Goal: Task Accomplishment & Management: Manage account settings

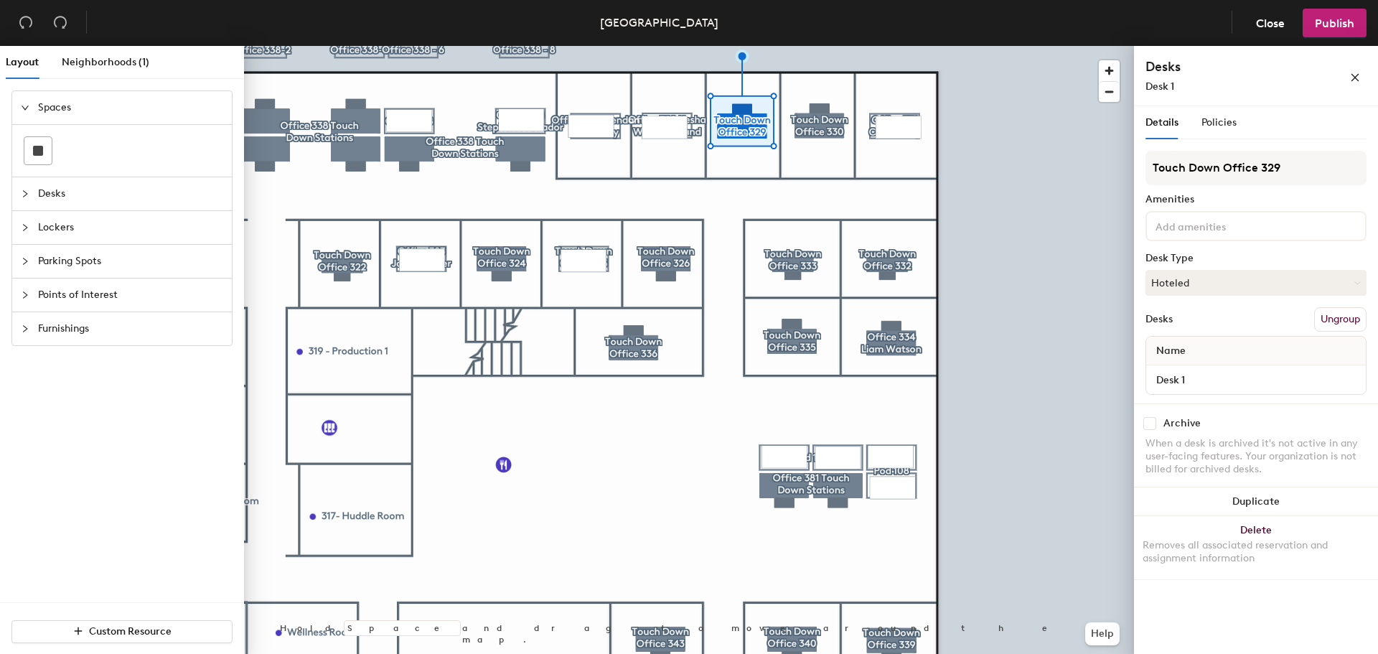
click at [1152, 423] on input "checkbox" at bounding box center [1149, 423] width 13 height 13
checkbox input "true"
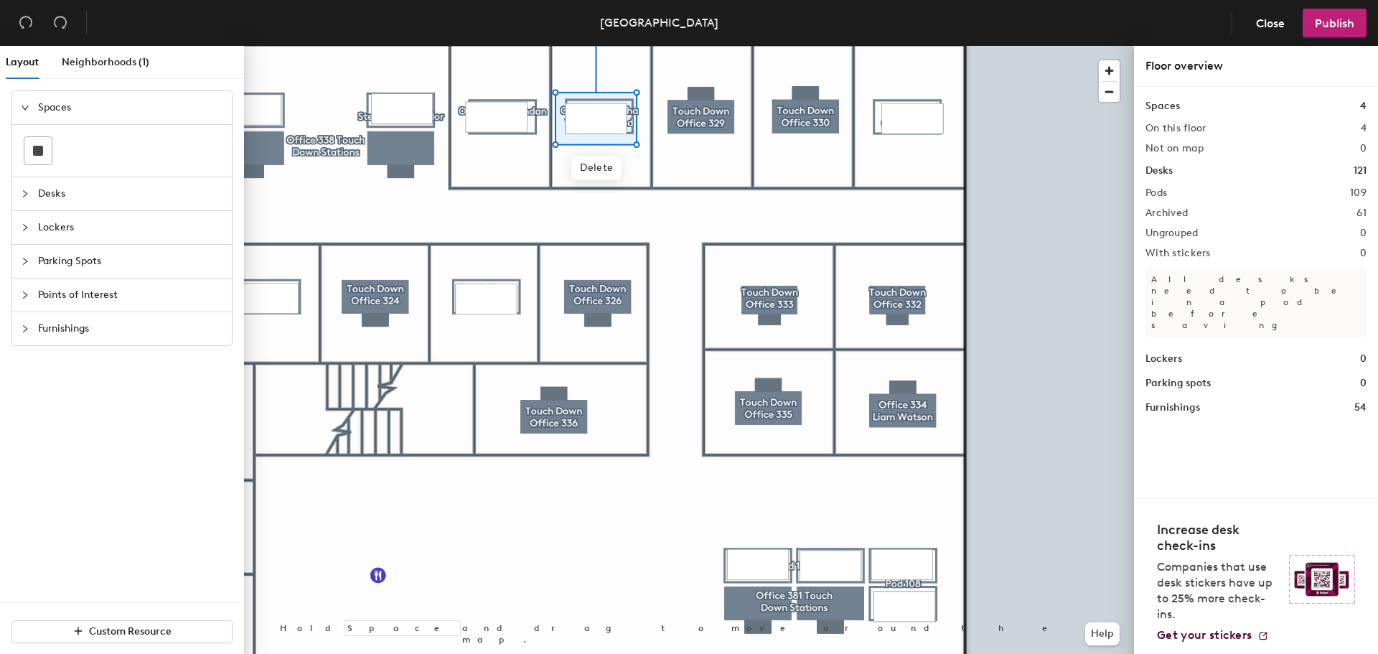
click at [725, 46] on div at bounding box center [689, 46] width 890 height 0
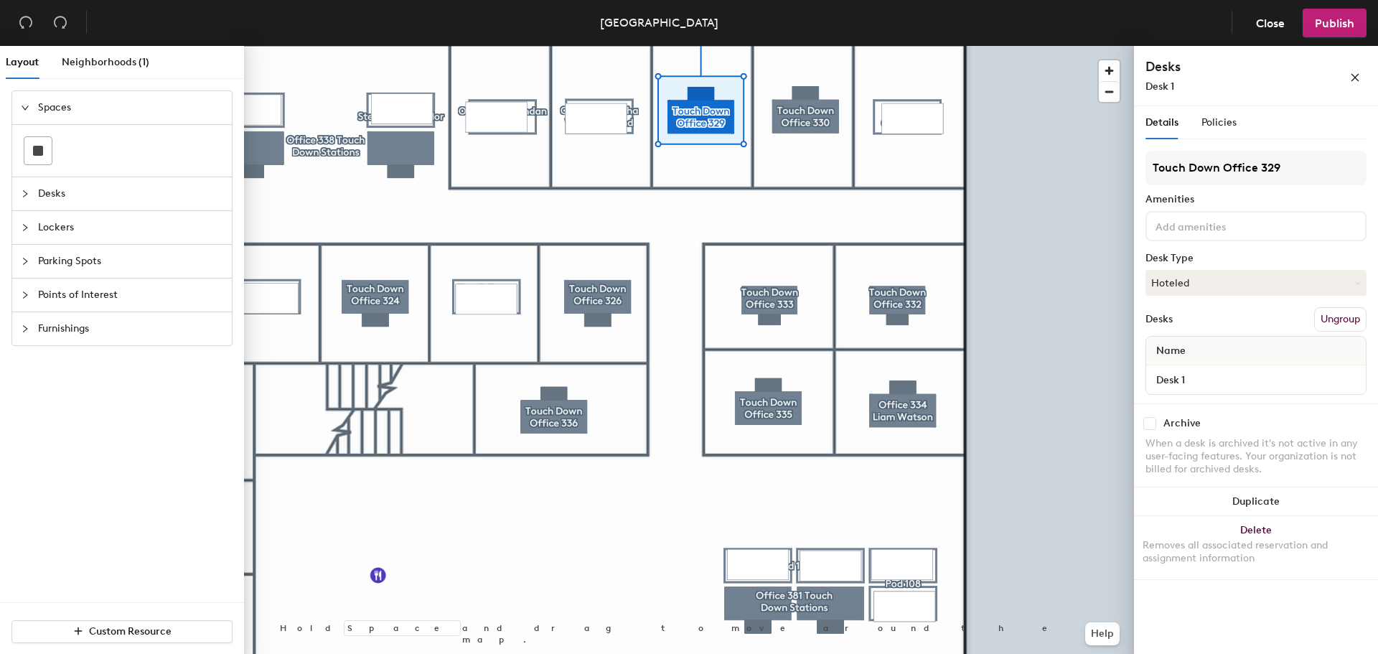
click at [1154, 415] on div "Archive When a desk is archived it's not active in any user-facing features. Yo…" at bounding box center [1256, 448] width 244 height 90
click at [1155, 426] on input "checkbox" at bounding box center [1149, 423] width 13 height 13
checkbox input "true"
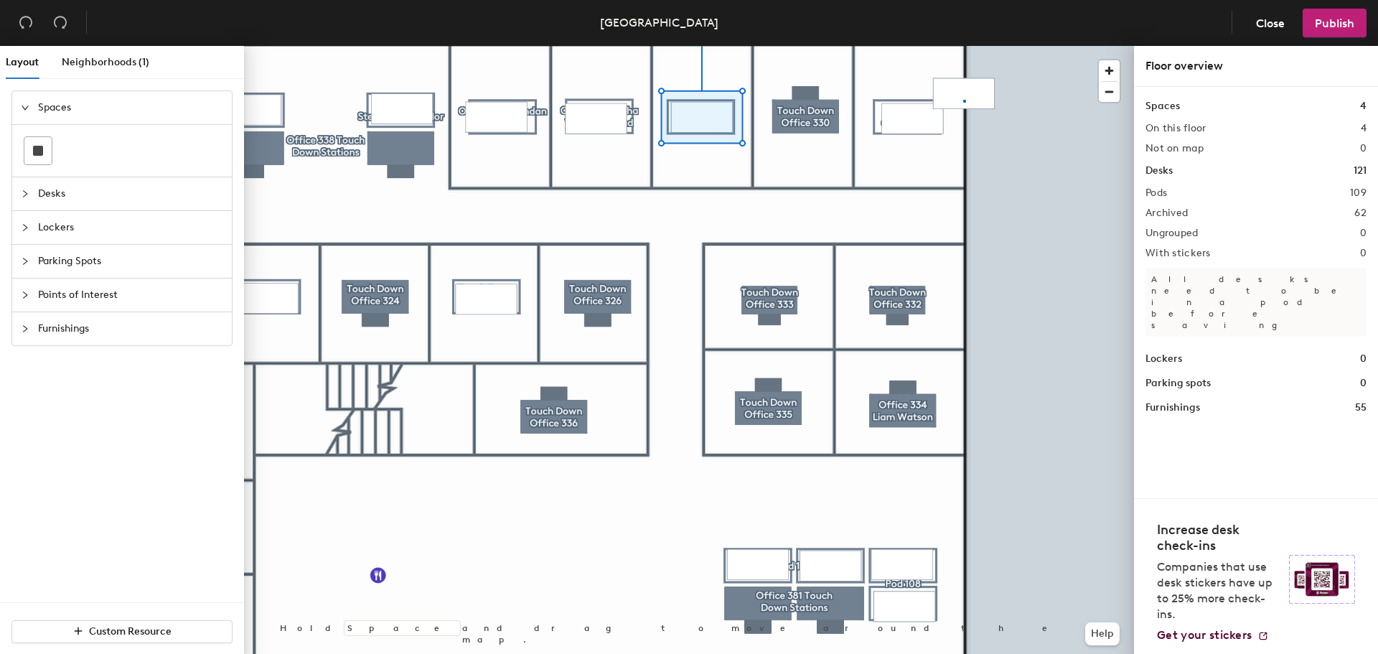
click at [963, 46] on div at bounding box center [689, 46] width 890 height 0
click at [848, 46] on div at bounding box center [689, 46] width 890 height 0
click at [921, 46] on div at bounding box center [689, 46] width 890 height 0
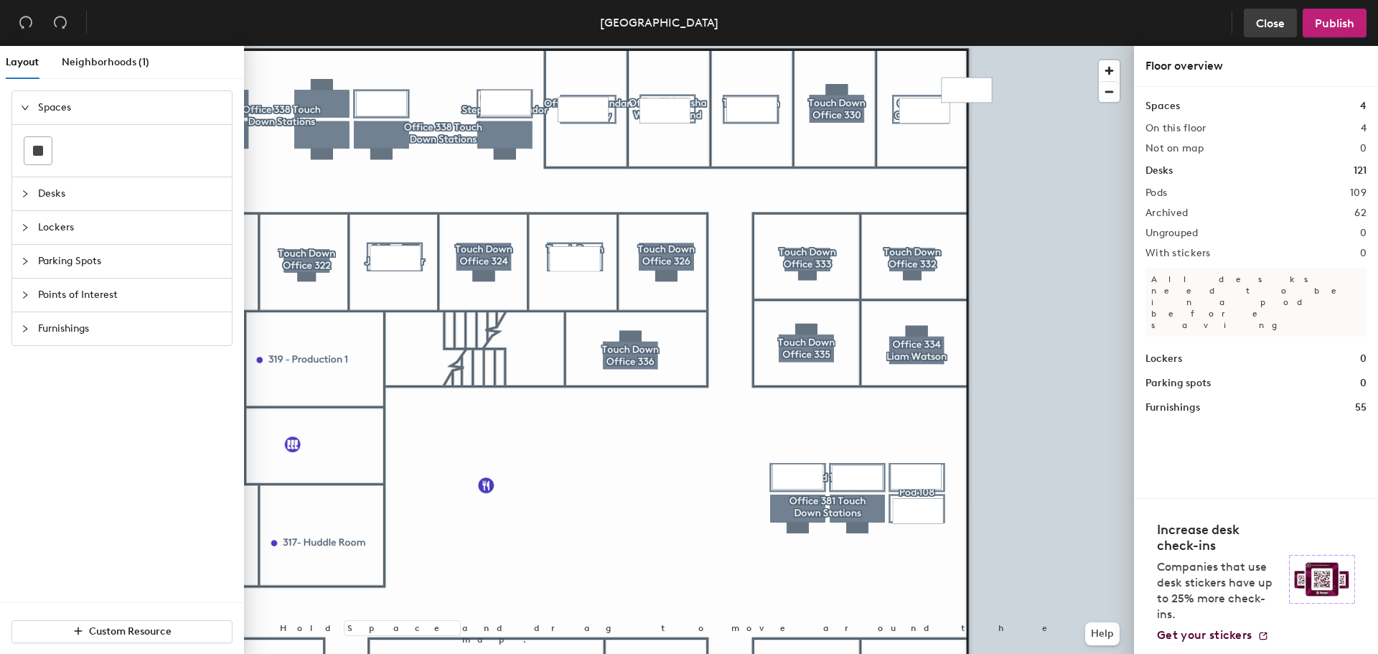
click at [1266, 21] on span "Close" at bounding box center [1270, 24] width 29 height 14
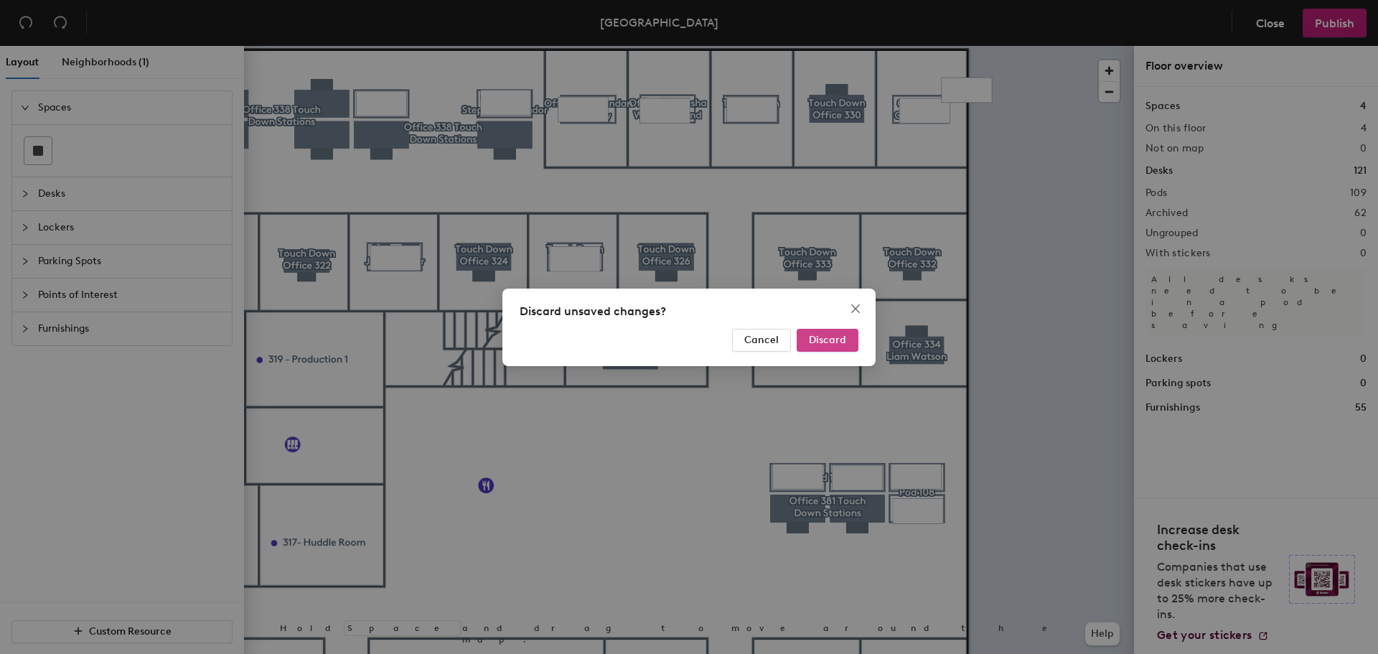
click at [811, 337] on span "Discard" at bounding box center [827, 340] width 37 height 12
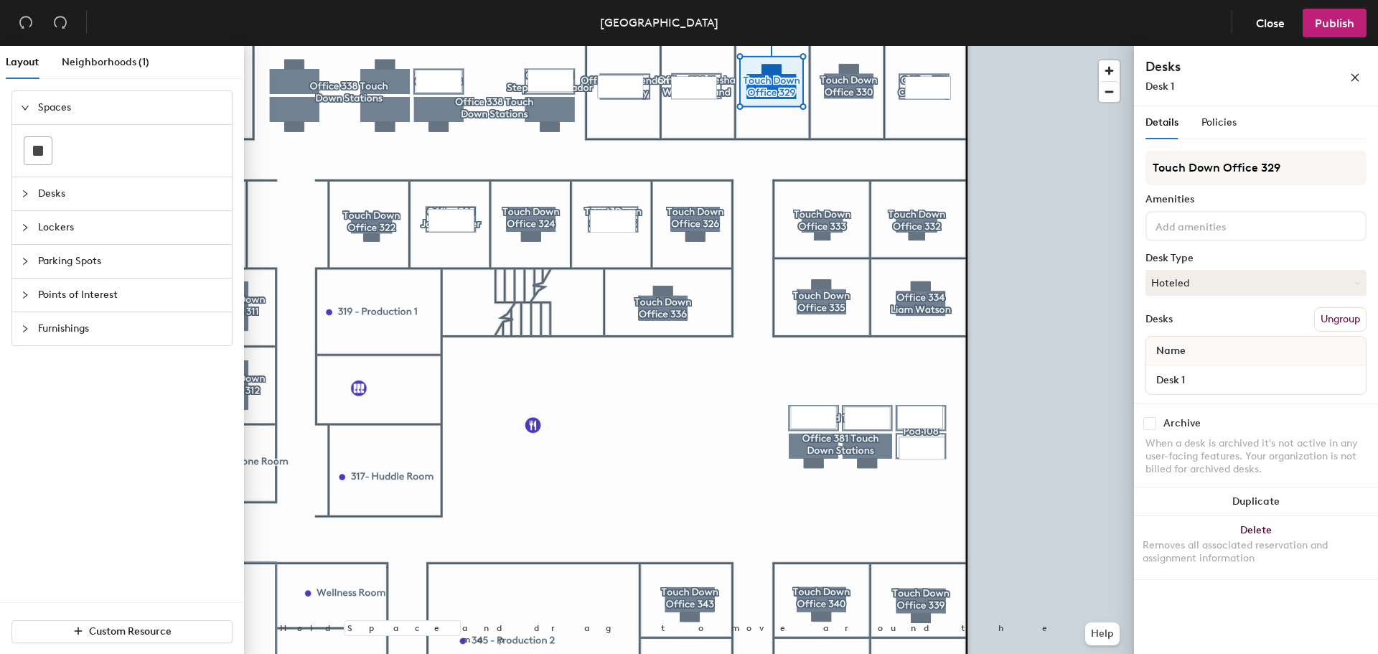
click at [1157, 419] on div "Archive" at bounding box center [1255, 423] width 221 height 13
click at [1147, 424] on input "checkbox" at bounding box center [1149, 423] width 13 height 13
checkbox input "true"
